Goal: Transaction & Acquisition: Purchase product/service

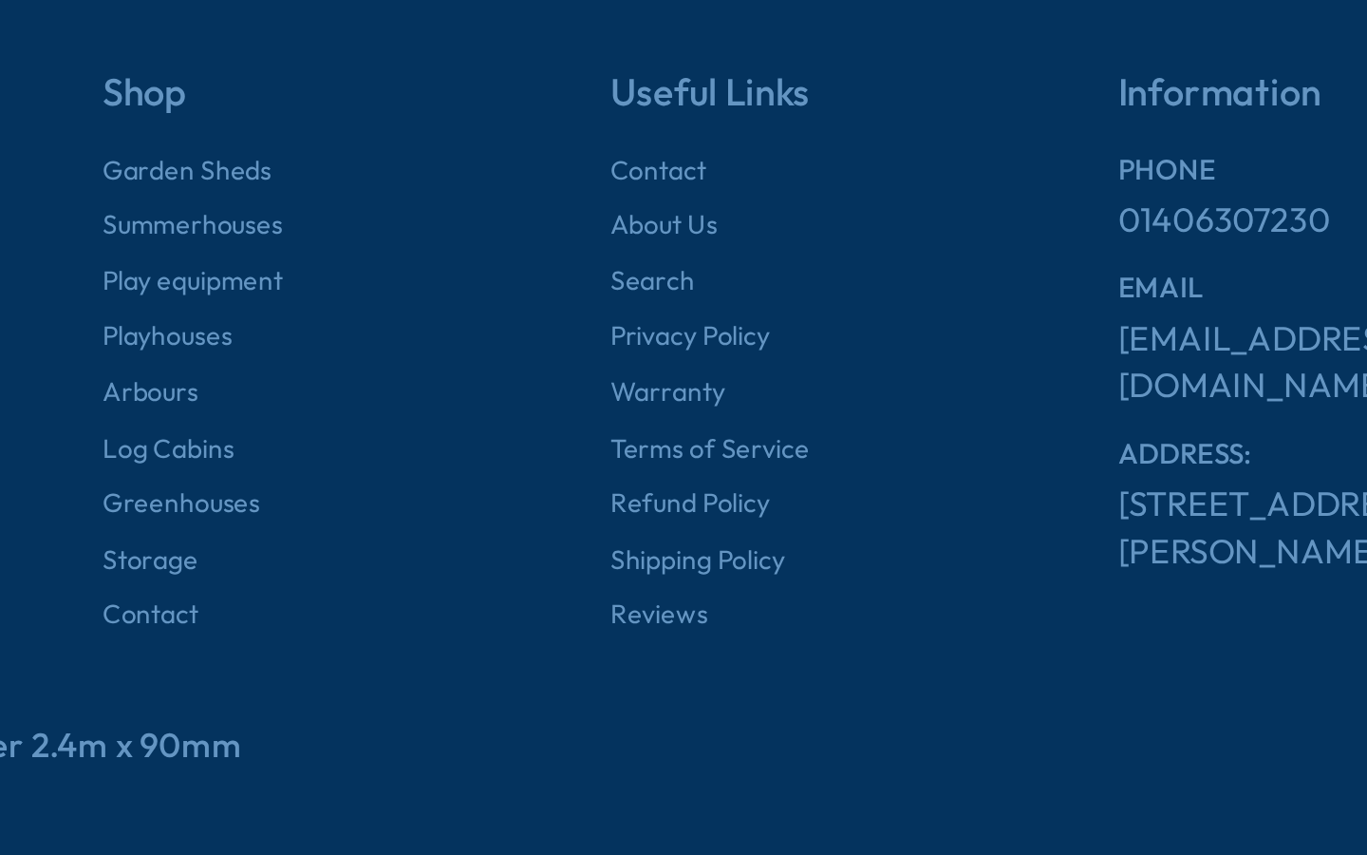
scroll to position [709, 0]
click at [717, 669] on link "Refund Policy" at bounding box center [757, 678] width 81 height 19
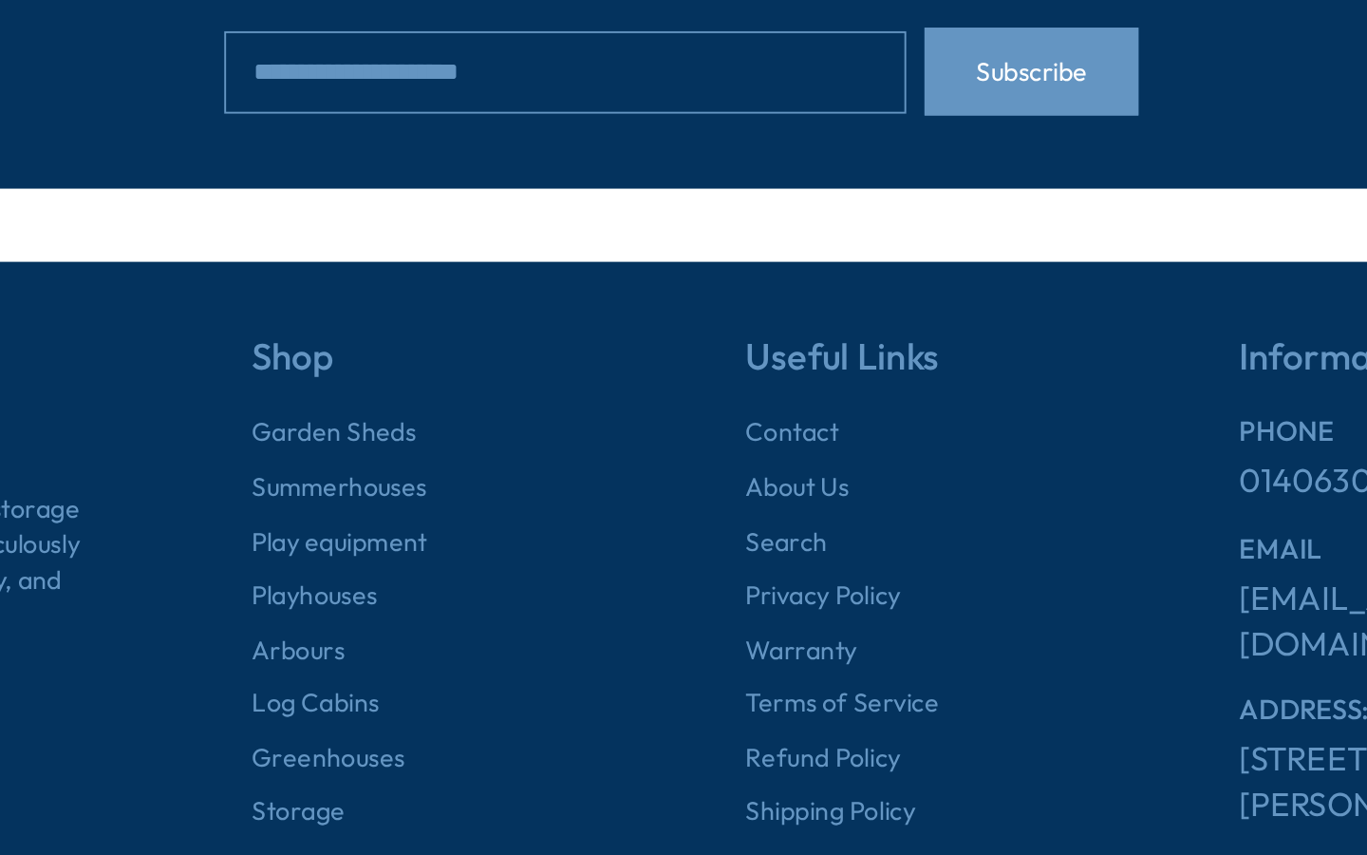
scroll to position [768, 0]
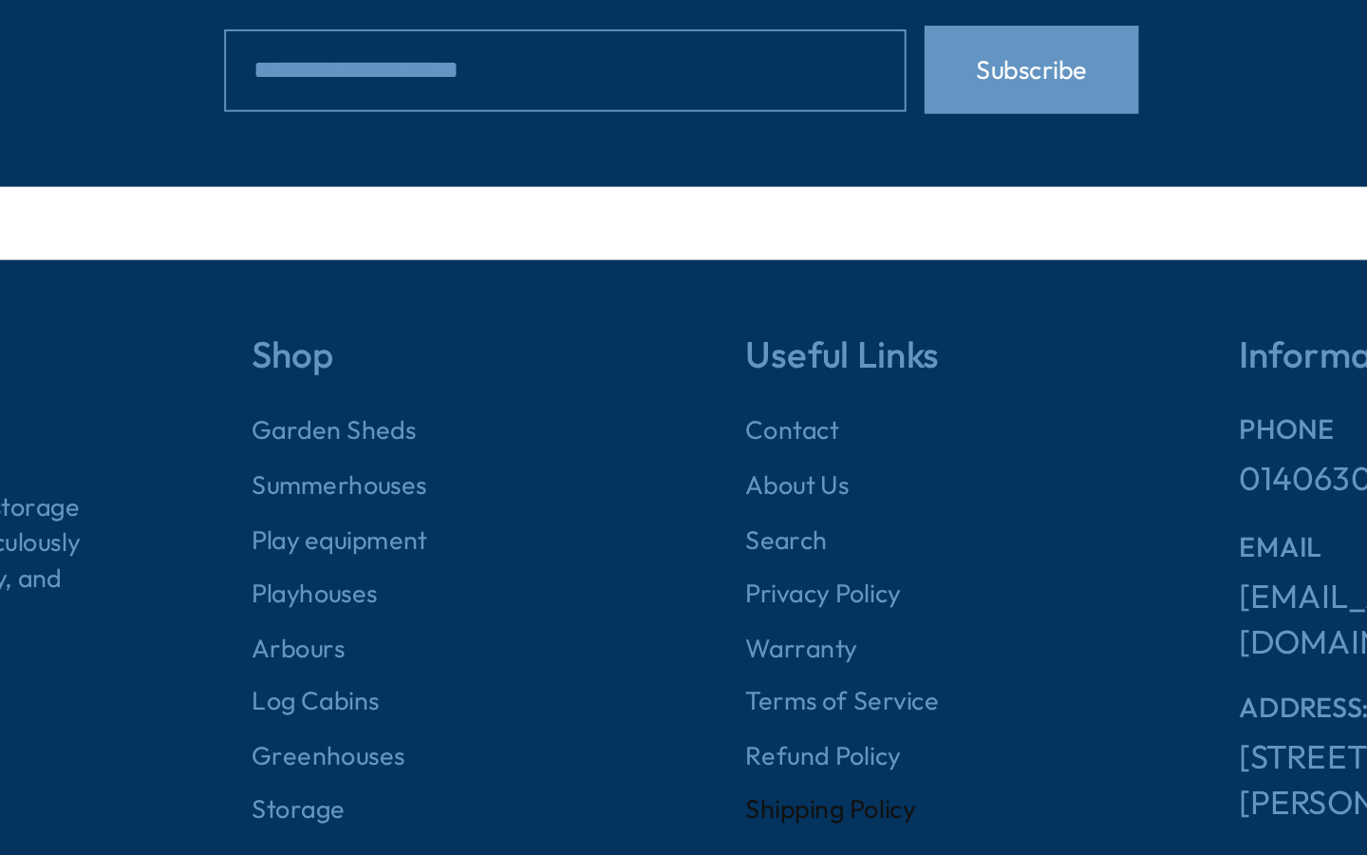
click at [717, 822] on link "Shipping Policy" at bounding box center [761, 831] width 88 height 19
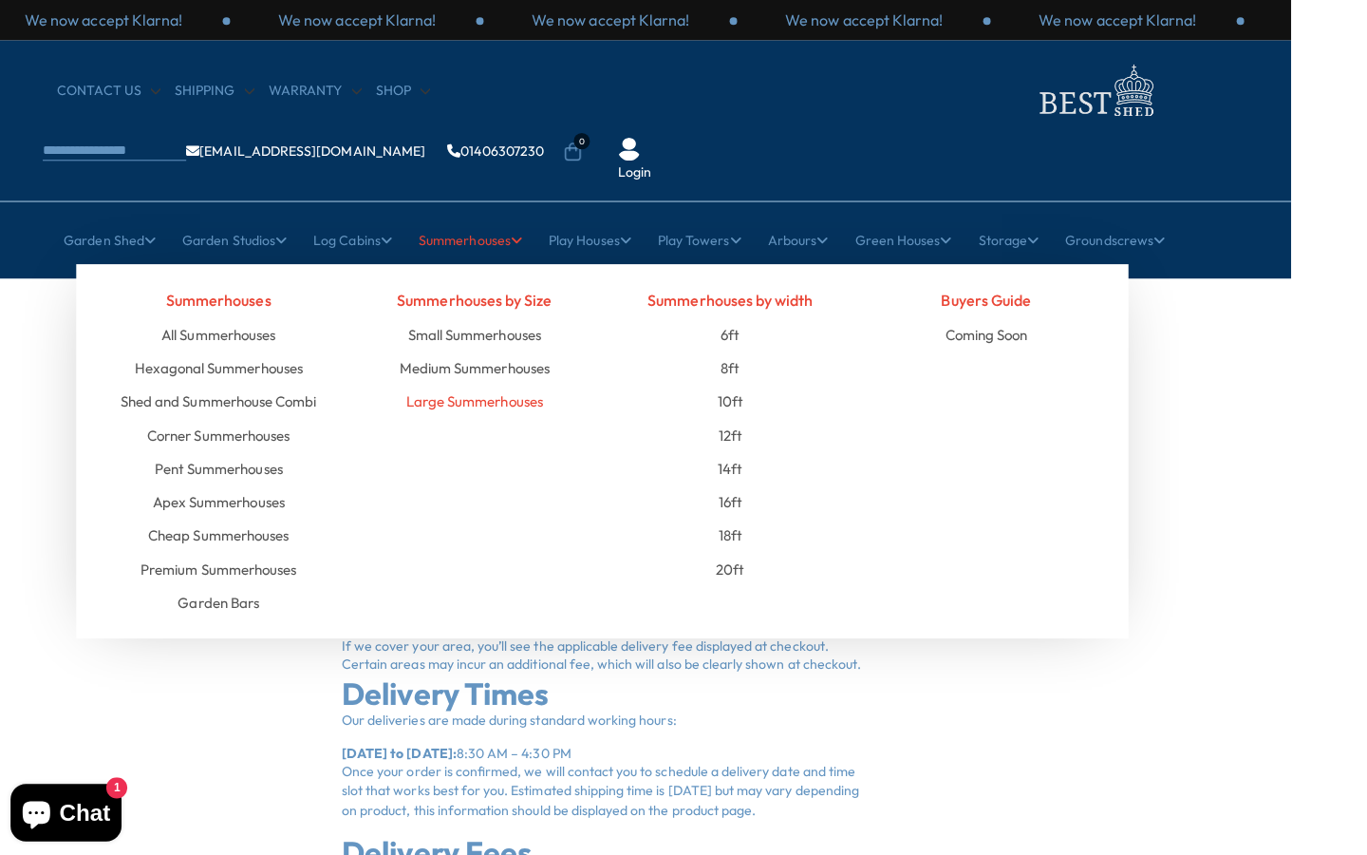
scroll to position [0, 75]
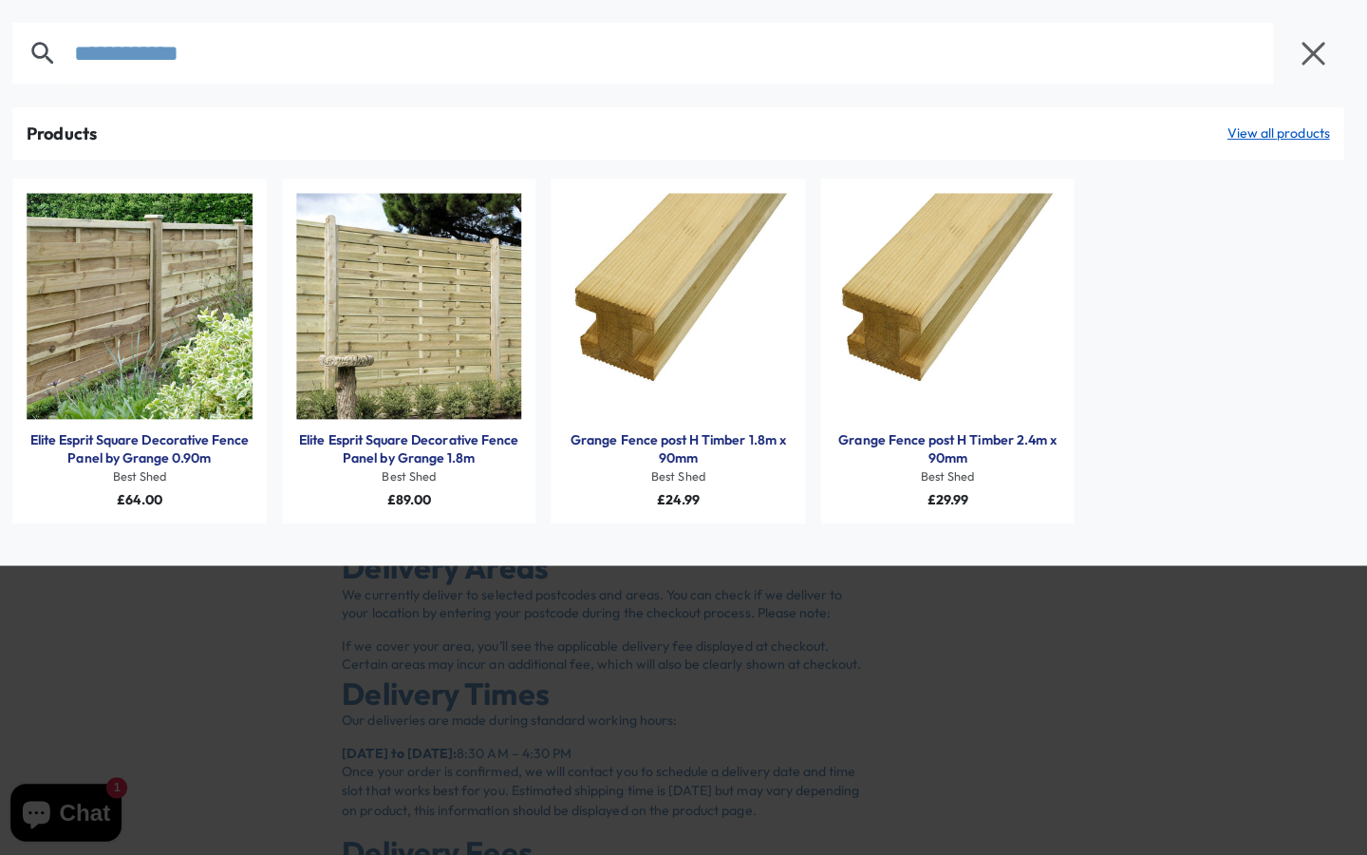
type input "**********"
click at [937, 447] on link "Grange Fence post H Timber 2.4m x 90mm" at bounding box center [951, 445] width 224 height 37
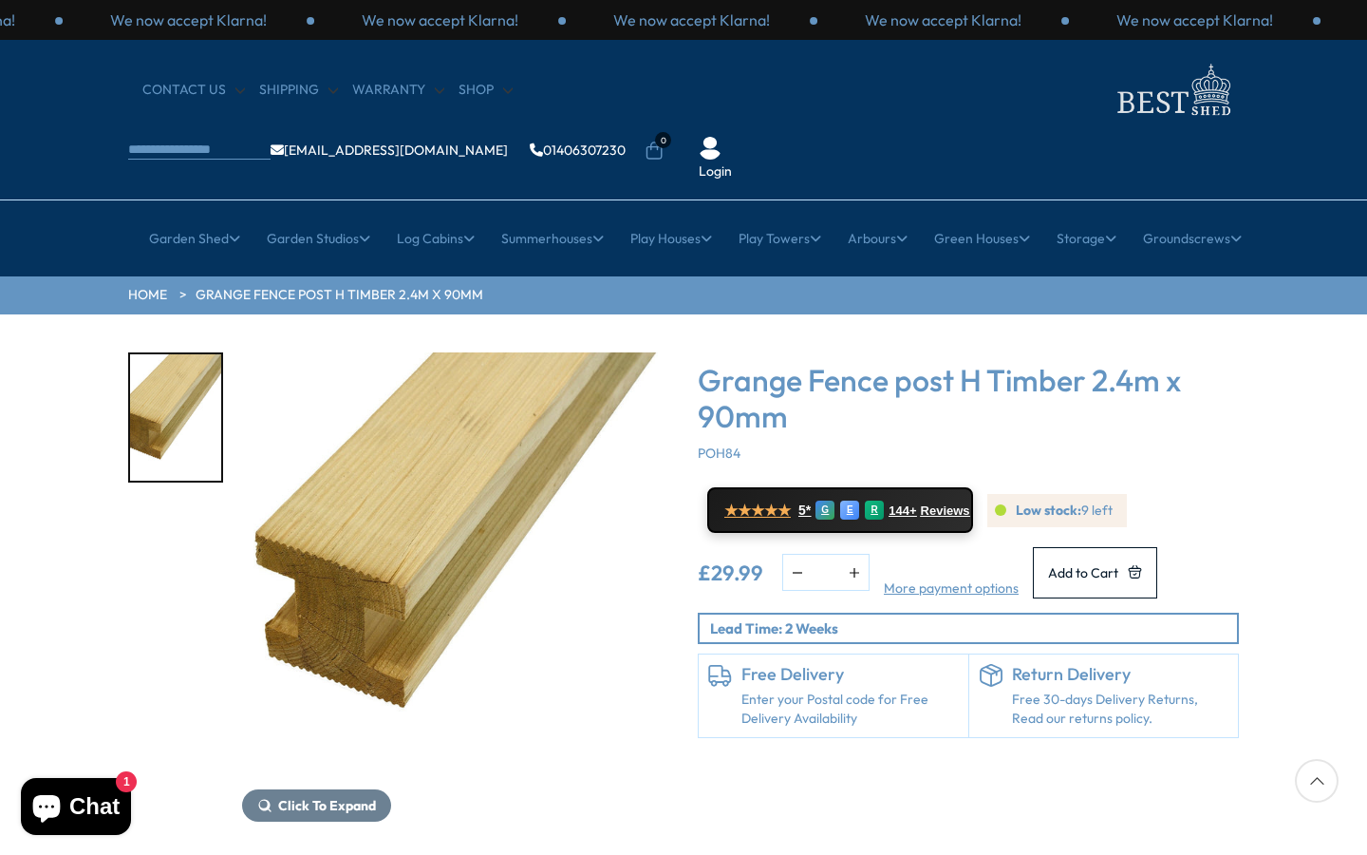
click at [849, 555] on button "button" at bounding box center [854, 572] width 28 height 35
click at [852, 555] on button "button" at bounding box center [854, 572] width 28 height 35
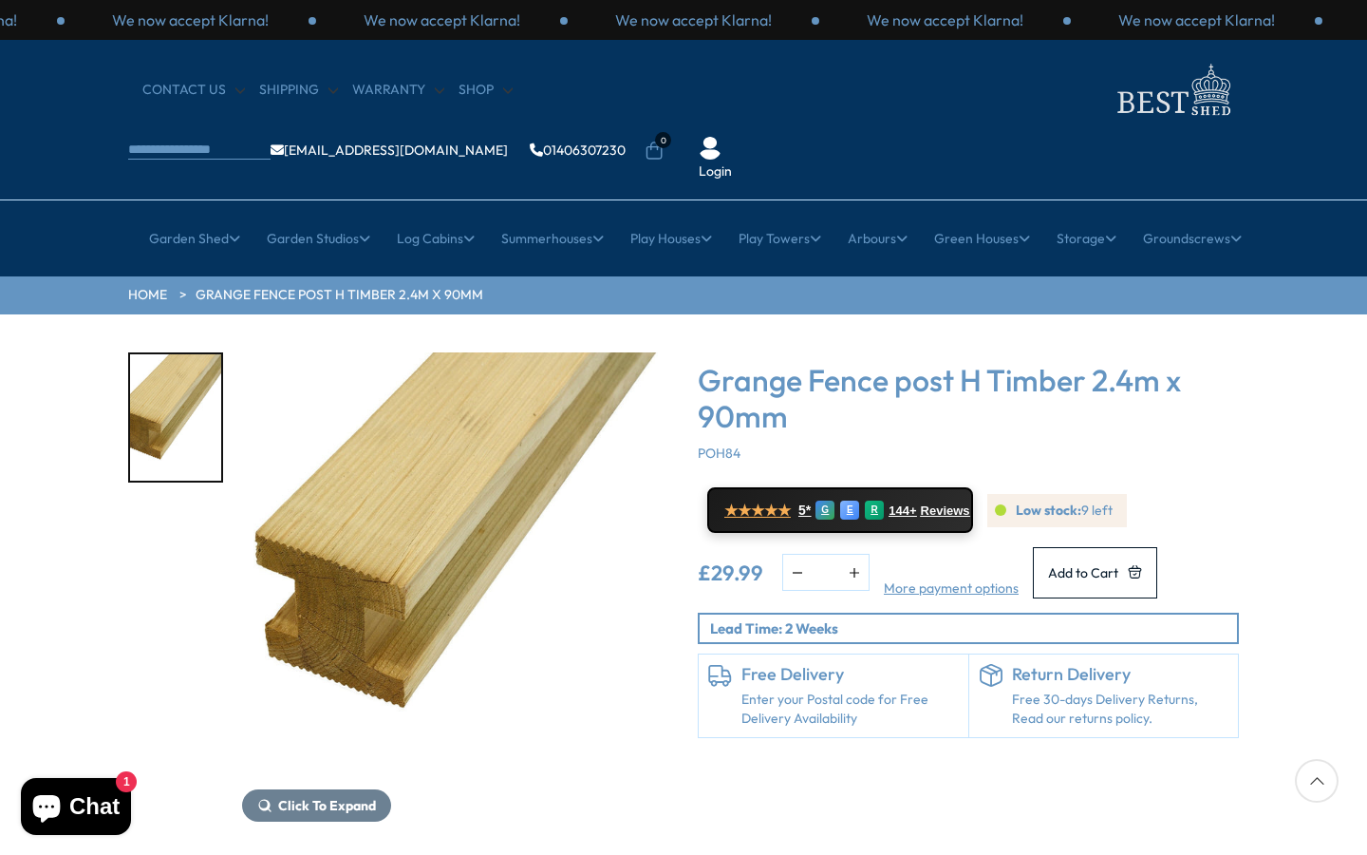
type input "*"
click at [793, 618] on p "Lead Time: 2 Weeks" at bounding box center [973, 628] width 527 height 20
click at [855, 618] on p "Lead Time: 2 Weeks" at bounding box center [973, 628] width 527 height 20
click at [1083, 566] on span "Add to Cart" at bounding box center [1083, 572] width 70 height 13
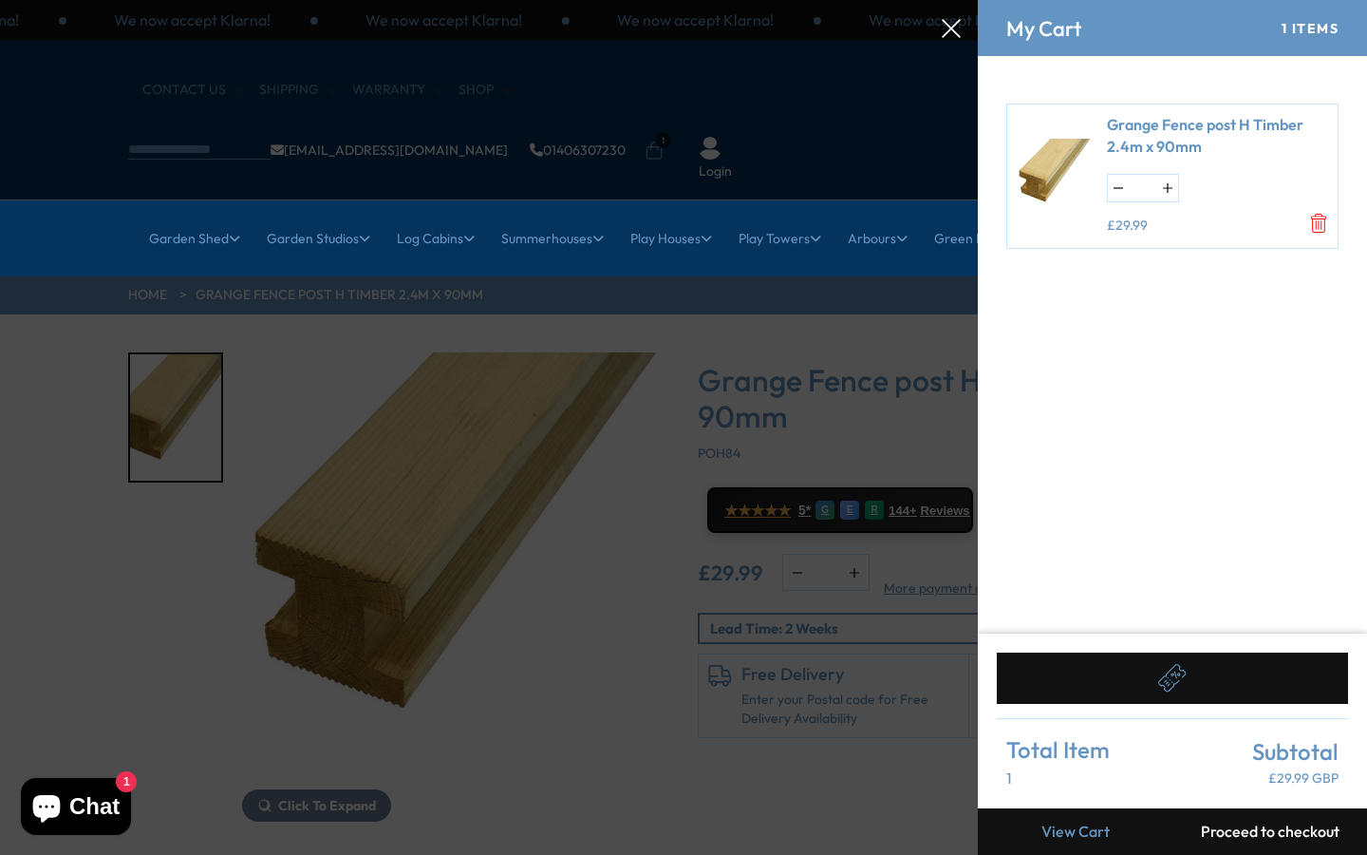
click at [1169, 184] on button "button" at bounding box center [1168, 188] width 21 height 27
type input "*"
click at [1169, 184] on button "button" at bounding box center [1168, 188] width 21 height 27
type input "*"
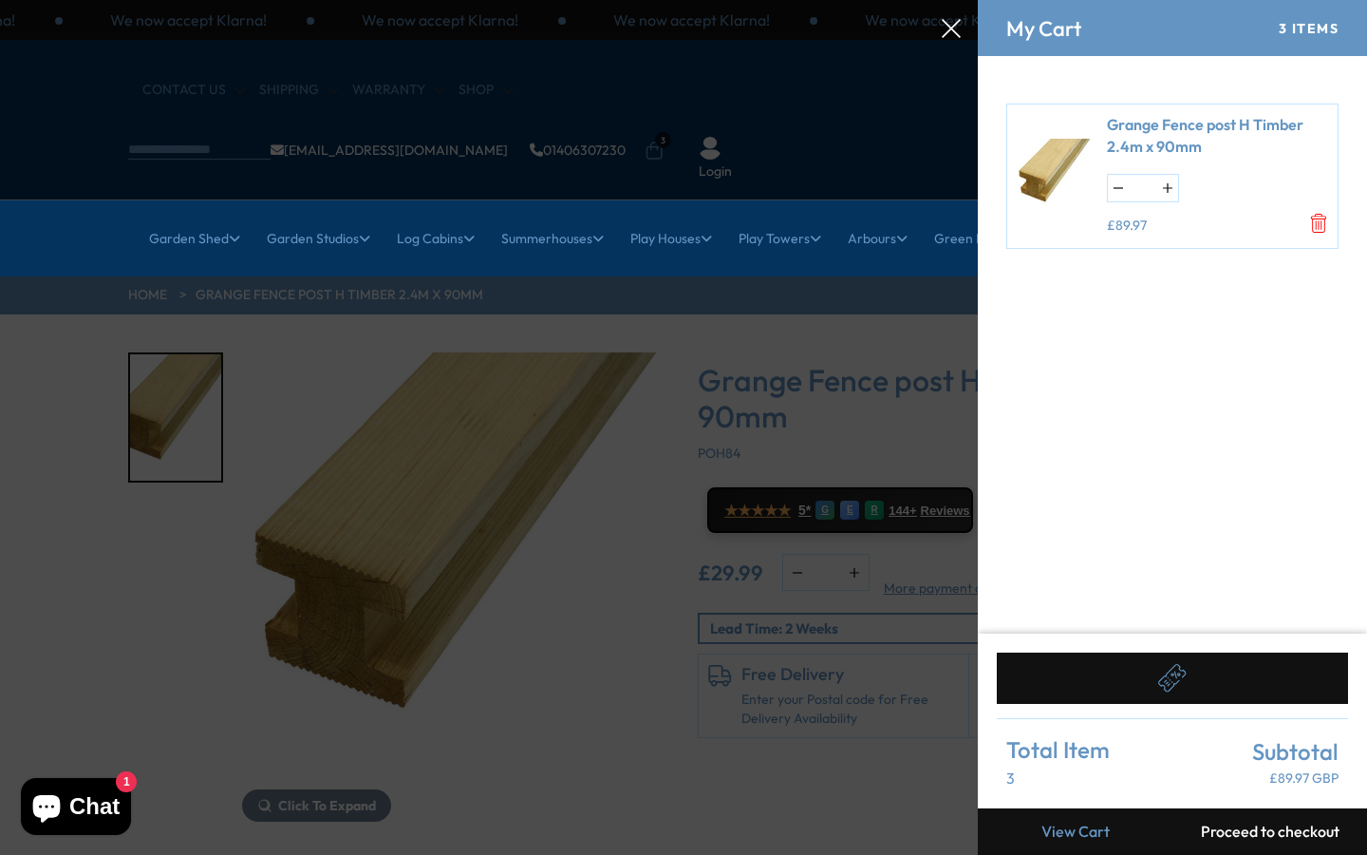
click at [1169, 184] on button "button" at bounding box center [1168, 188] width 21 height 27
type input "*"
click at [1169, 184] on button "button" at bounding box center [1168, 188] width 21 height 27
type input "*"
click at [1169, 184] on button "button" at bounding box center [1168, 188] width 21 height 27
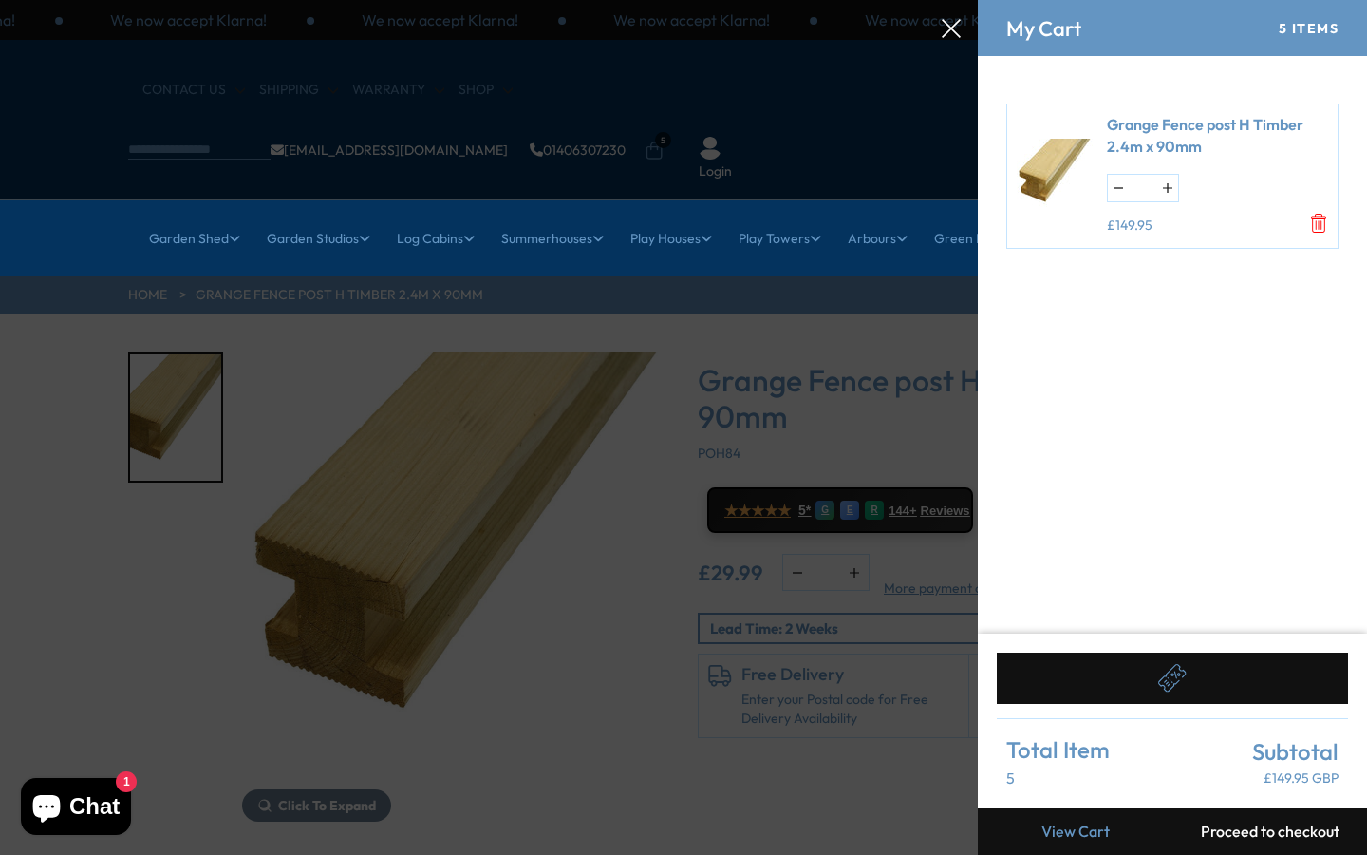
type input "*"
click at [1138, 686] on button at bounding box center [1172, 677] width 351 height 51
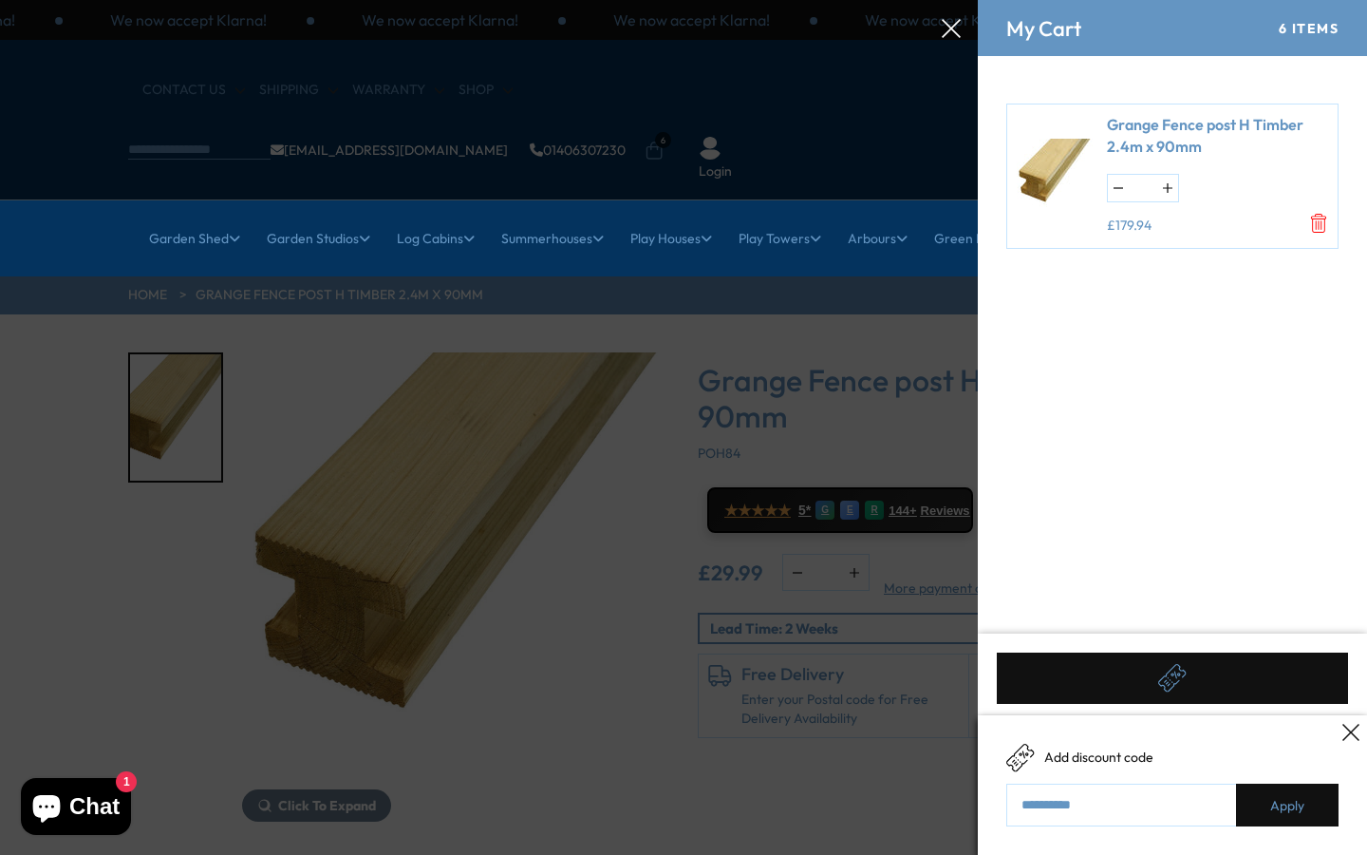
click at [1281, 793] on link "Apply" at bounding box center [1287, 804] width 103 height 43
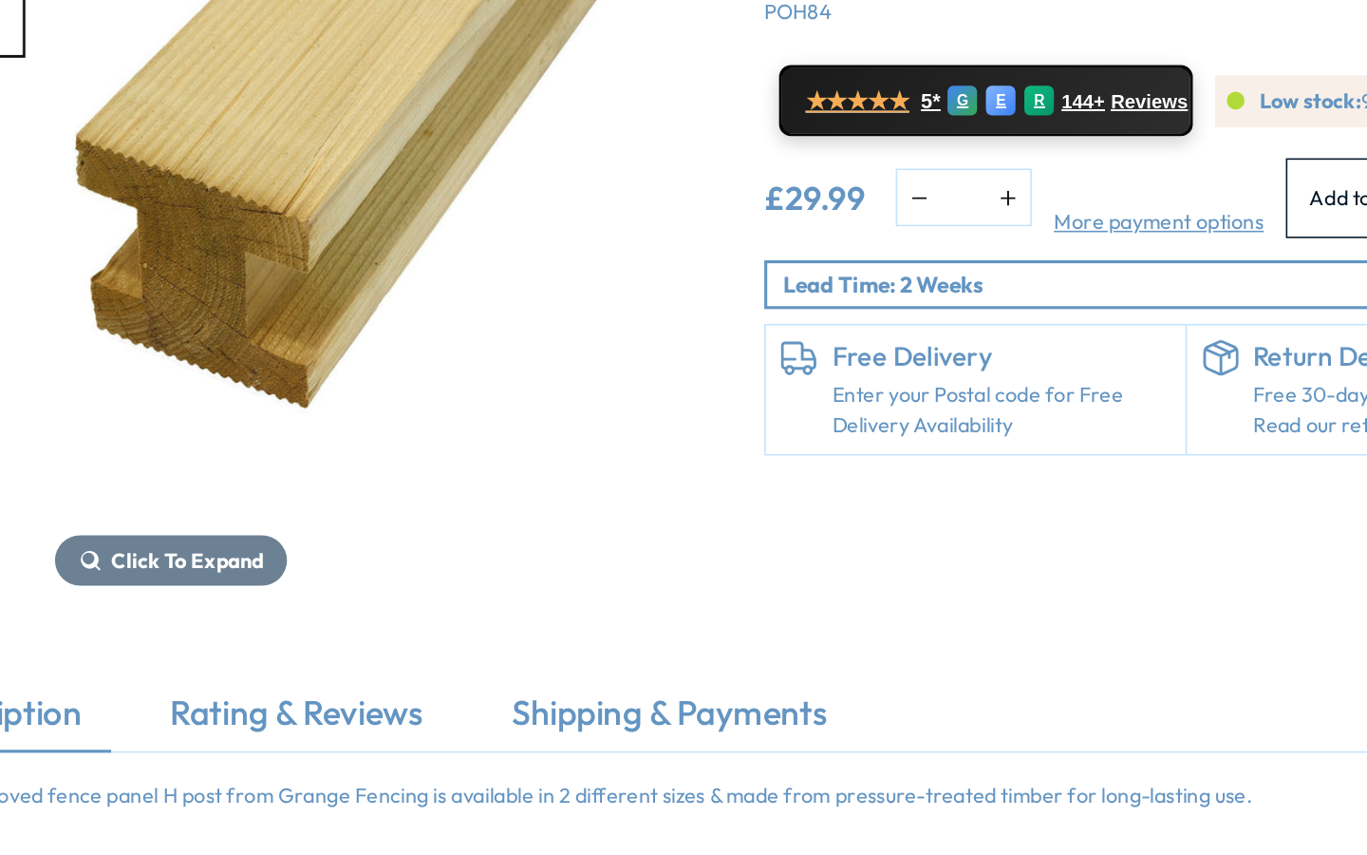
scroll to position [244, 59]
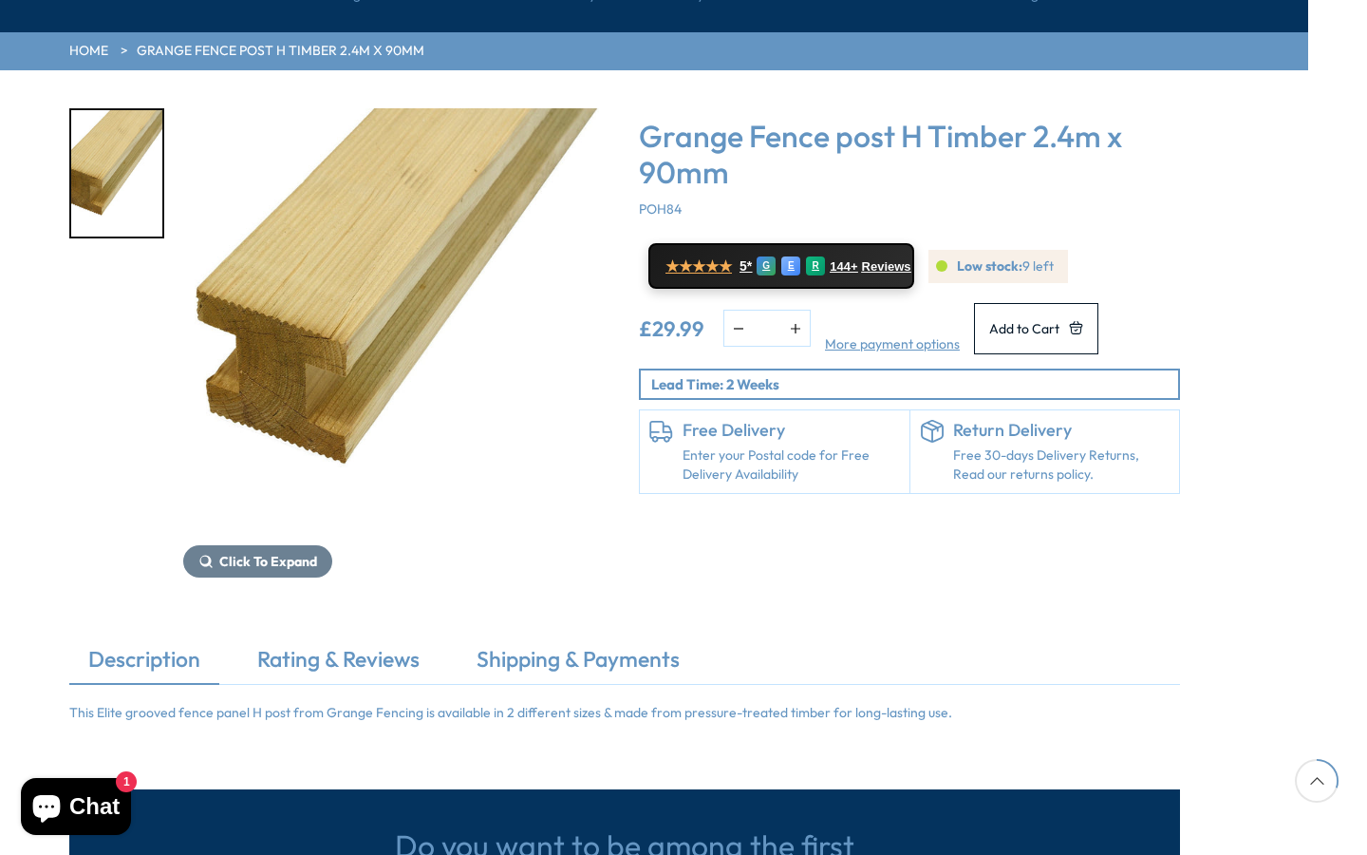
click at [144, 644] on link "Description" at bounding box center [144, 664] width 150 height 40
click at [241, 553] on span "Click To Expand" at bounding box center [268, 561] width 98 height 17
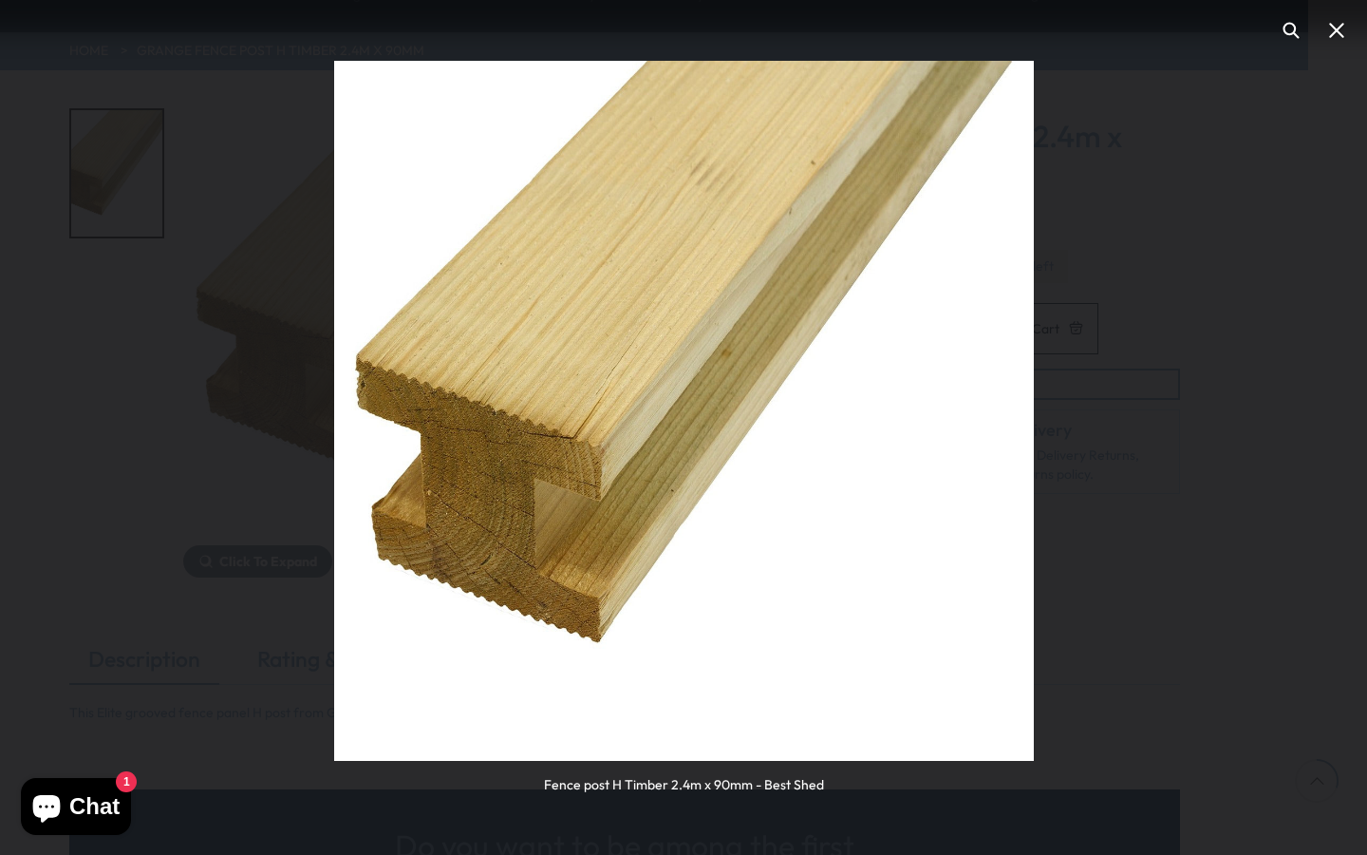
click at [1338, 28] on button "You can close this modal content with the ESC key" at bounding box center [1337, 31] width 46 height 46
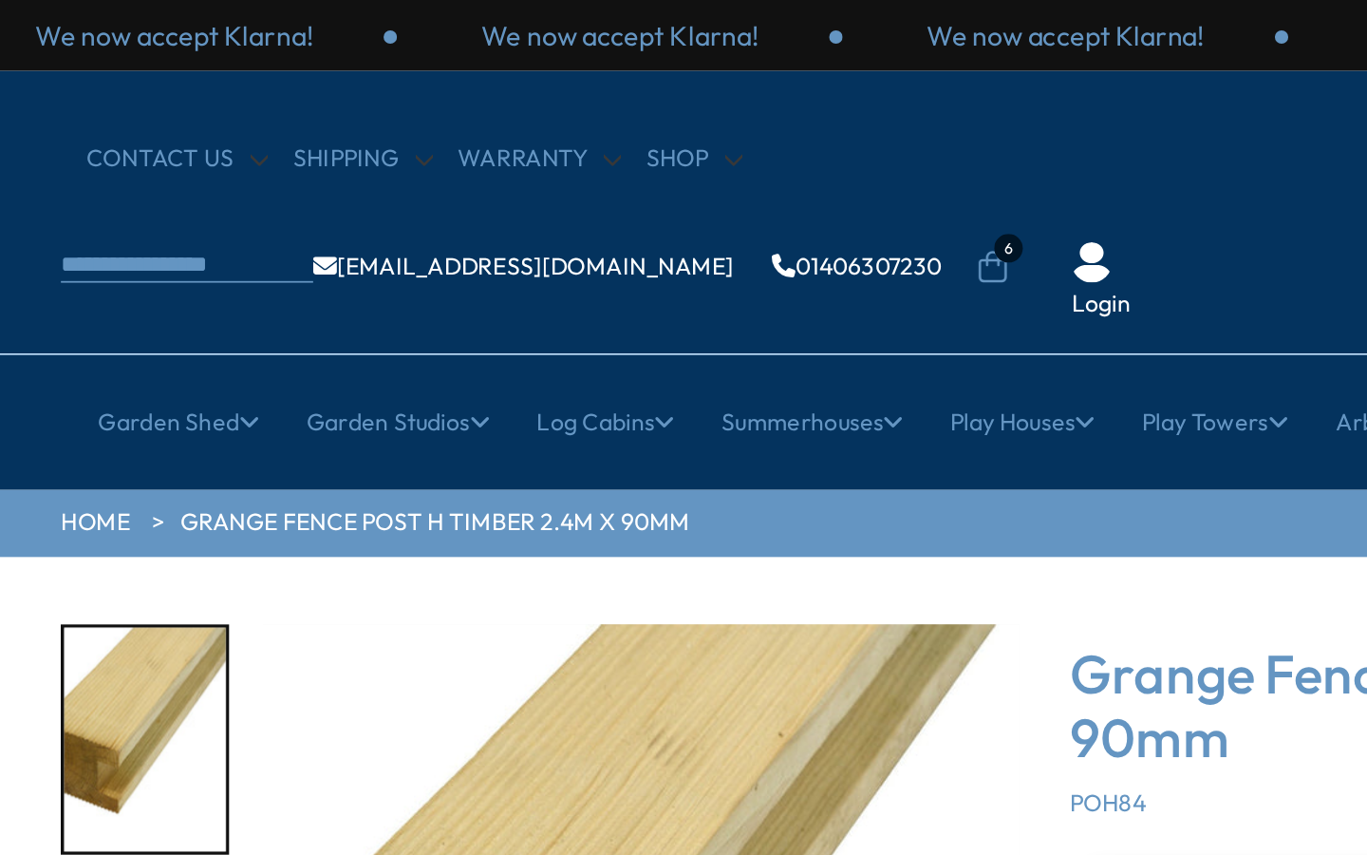
scroll to position [0, 24]
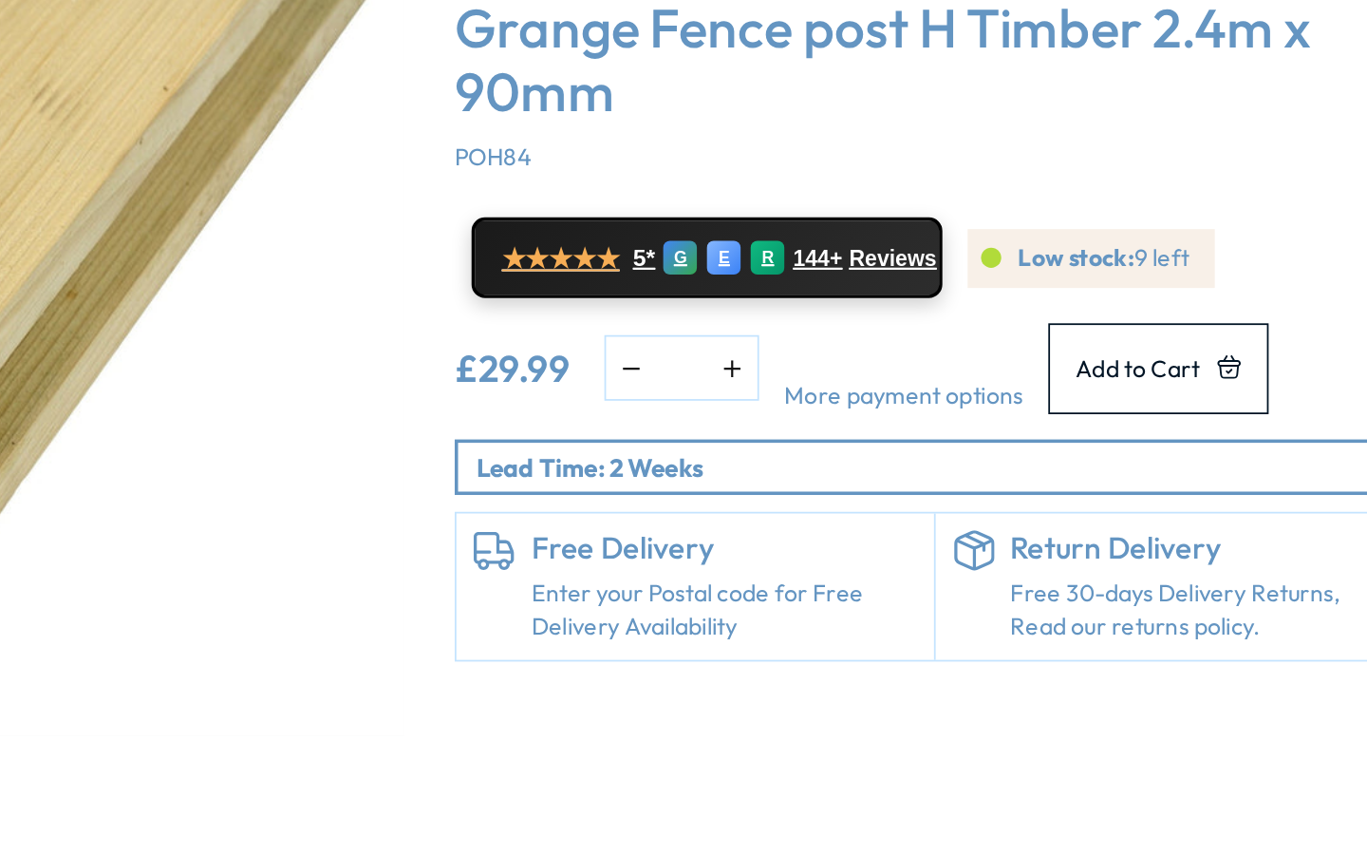
click at [860, 579] on link "More payment options" at bounding box center [927, 588] width 135 height 19
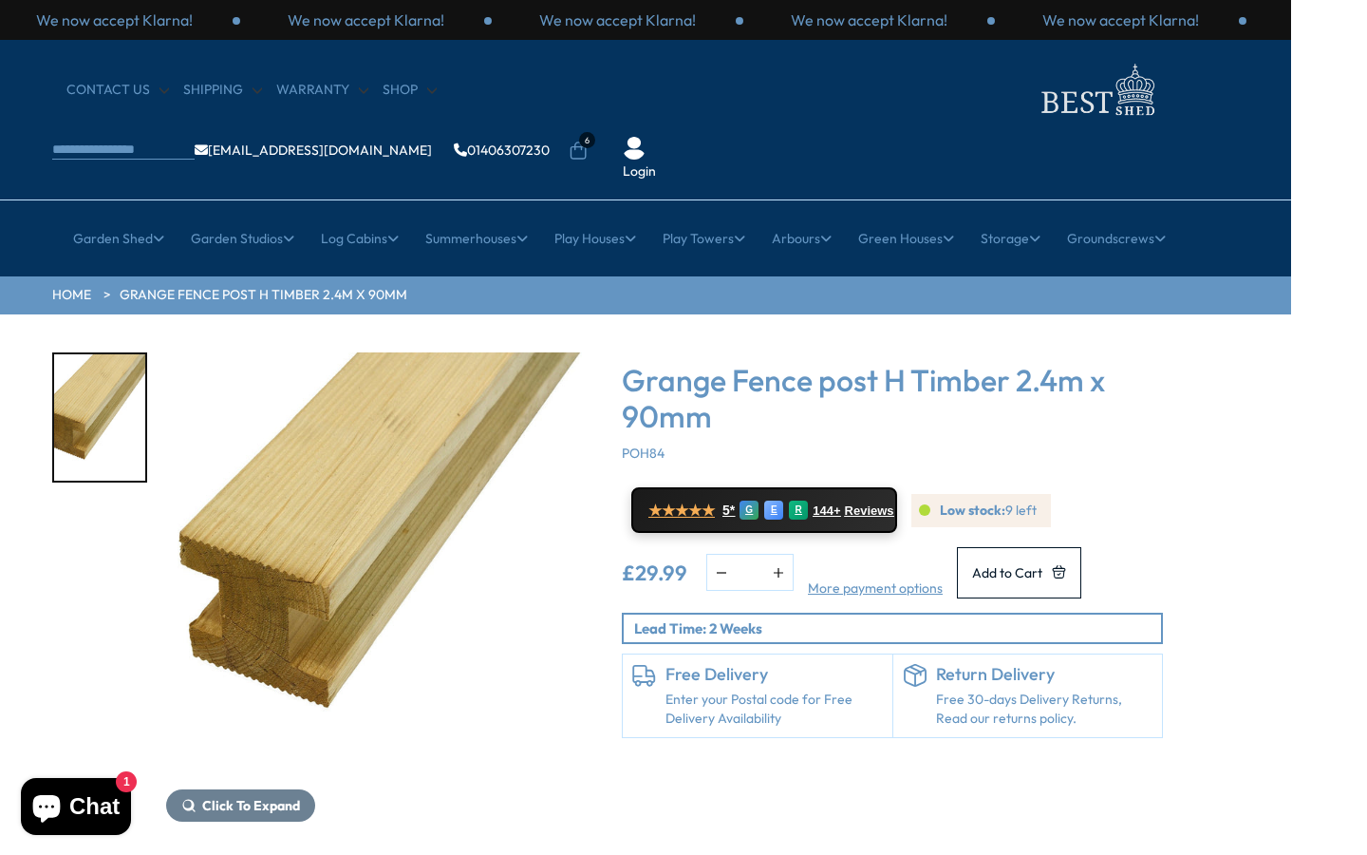
scroll to position [0, 0]
